Goal: Find specific page/section: Find specific page/section

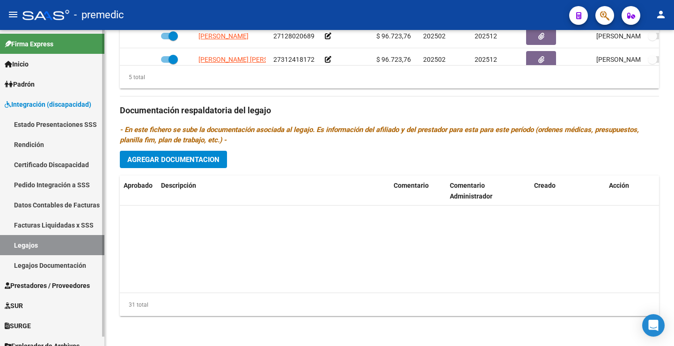
scroll to position [173, 0]
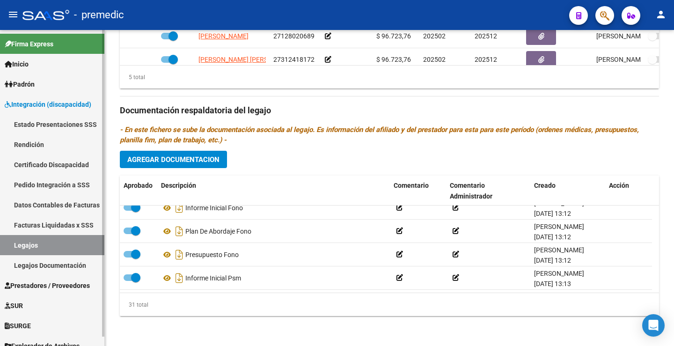
click at [39, 237] on link "Legajos" at bounding box center [52, 245] width 104 height 20
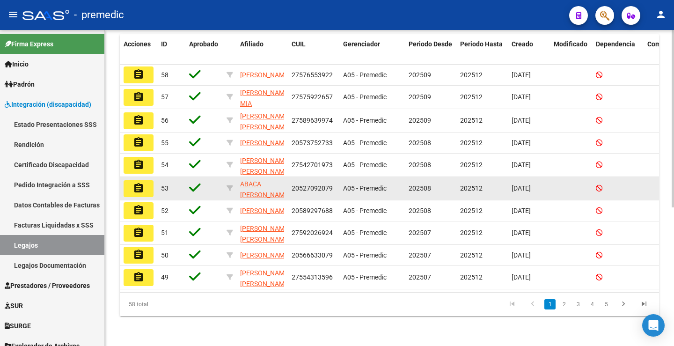
scroll to position [234, 0]
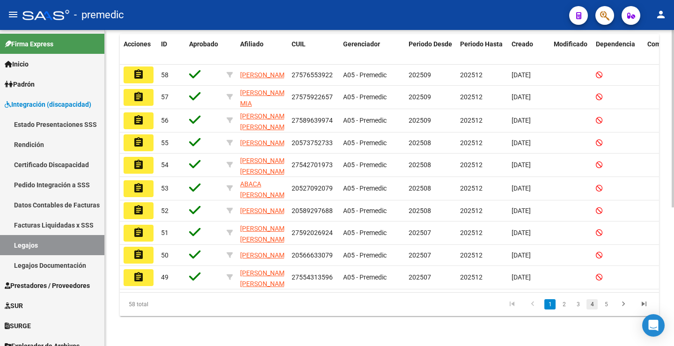
click at [596, 310] on link "4" at bounding box center [592, 304] width 11 height 10
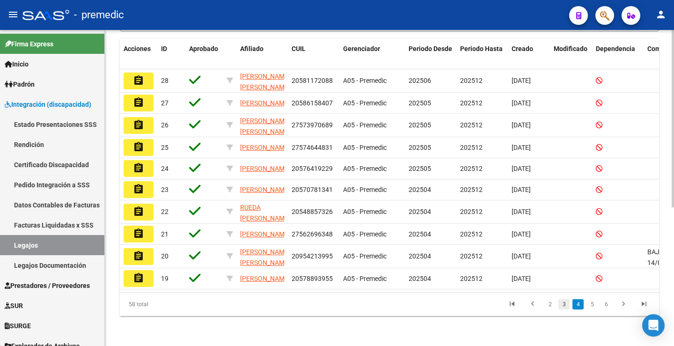
click at [564, 310] on link "3" at bounding box center [564, 304] width 11 height 10
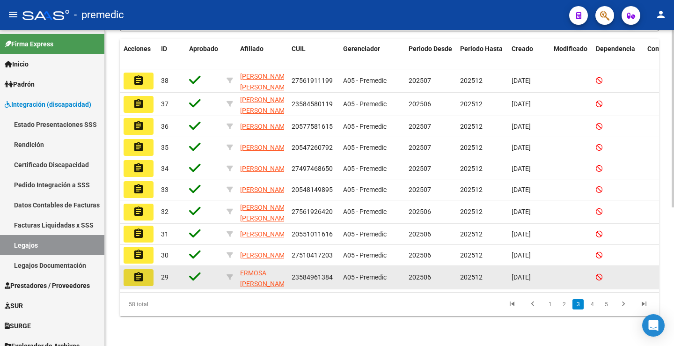
click at [136, 283] on mat-icon "assignment" at bounding box center [138, 277] width 11 height 11
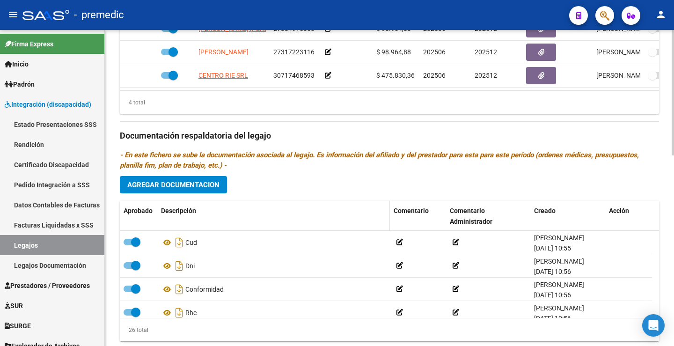
scroll to position [468, 0]
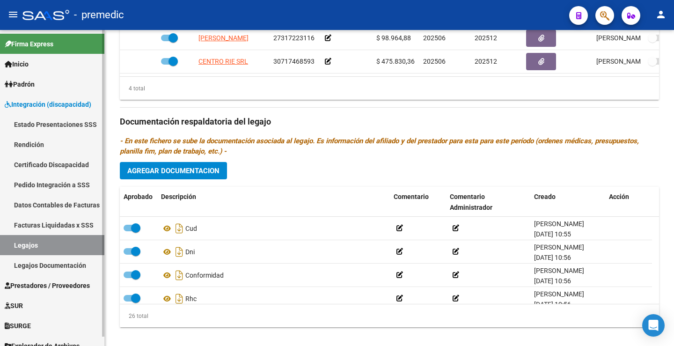
click at [26, 241] on link "Legajos" at bounding box center [52, 245] width 104 height 20
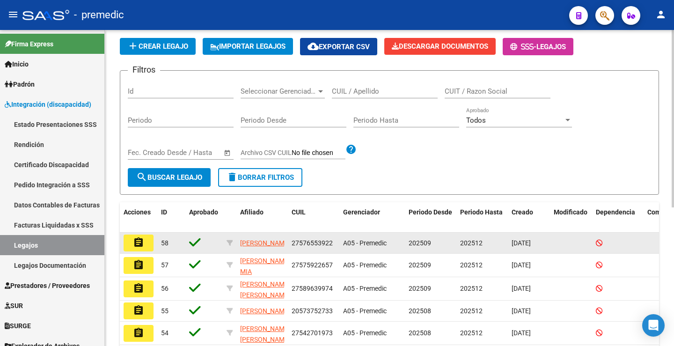
scroll to position [140, 0]
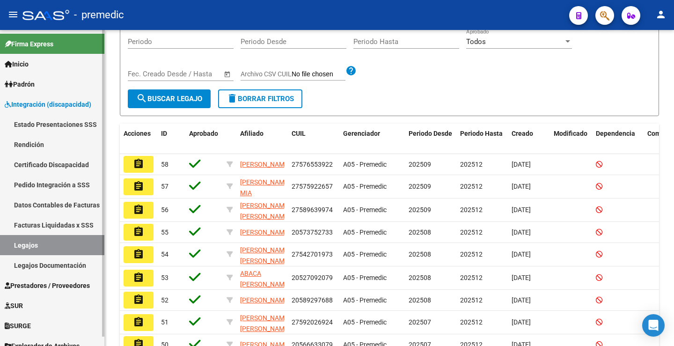
click at [44, 125] on link "Estado Presentaciones SSS" at bounding box center [52, 124] width 104 height 20
